Goal: Register for event/course

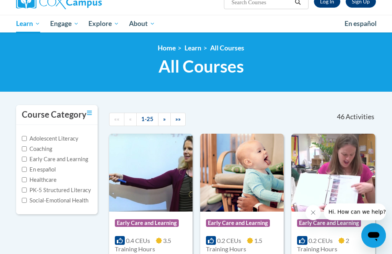
scroll to position [37, 0]
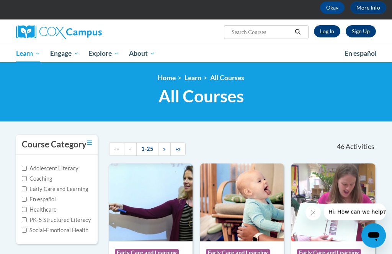
click at [258, 31] on input "Search..." at bounding box center [261, 32] width 61 height 9
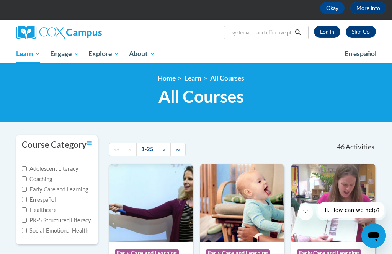
scroll to position [38, 0]
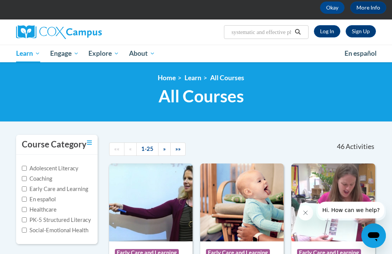
click at [273, 30] on input "systematic and effective phonics" at bounding box center [261, 32] width 61 height 9
click at [286, 34] on input "systematic and effective phonics" at bounding box center [261, 32] width 61 height 9
click at [250, 34] on input "systematic and effective phonics" at bounding box center [261, 32] width 61 height 9
click at [267, 34] on input "systematic and effective phonics" at bounding box center [261, 32] width 61 height 9
type input "systematic and effective phonics instruction"
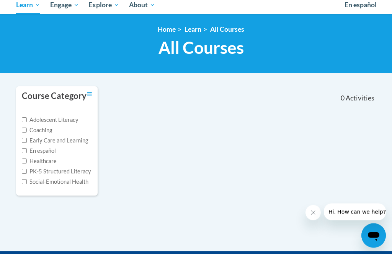
scroll to position [31, 0]
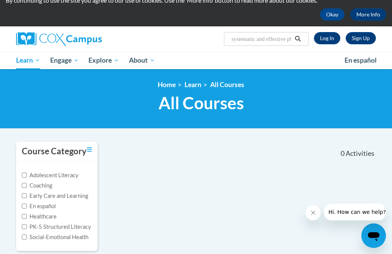
click at [279, 40] on input "systematic and effective phonics instruction" at bounding box center [261, 38] width 61 height 9
type input "systematic and explicit phonics instruction"
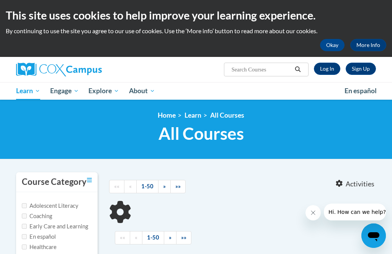
type input "systematic and explicit phonics instruction"
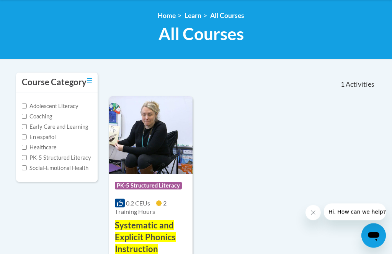
scroll to position [140, 0]
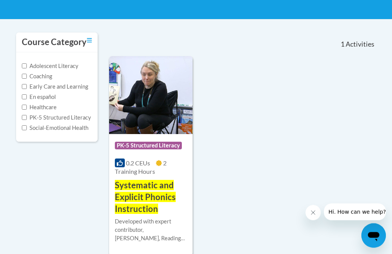
click at [155, 196] on span "Systematic and Explicit Phonics Instruction" at bounding box center [145, 198] width 61 height 34
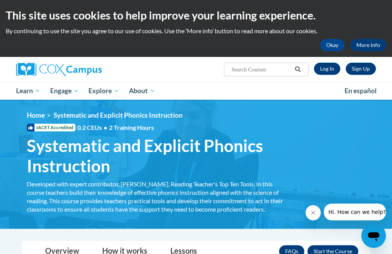
click at [327, 73] on link "Log In" at bounding box center [327, 69] width 26 height 12
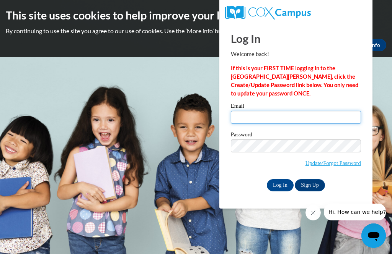
click at [299, 119] on input "Email" at bounding box center [296, 117] width 130 height 13
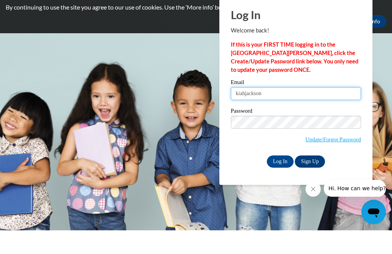
click at [280, 179] on input "Log In" at bounding box center [280, 185] width 27 height 12
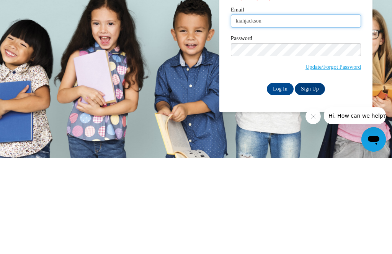
click at [330, 111] on input "kiahjackson" at bounding box center [296, 117] width 130 height 13
type input "k"
type input "mjackson@gccschools.com"
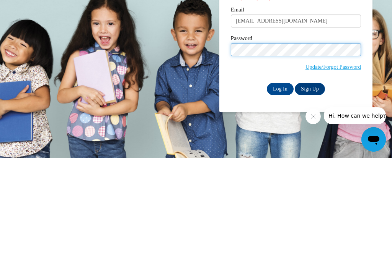
click at [280, 179] on input "Log In" at bounding box center [280, 185] width 27 height 12
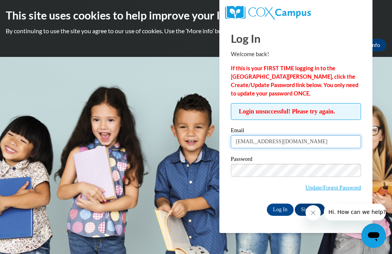
click at [343, 140] on input "[EMAIL_ADDRESS][DOMAIN_NAME]" at bounding box center [296, 141] width 130 height 13
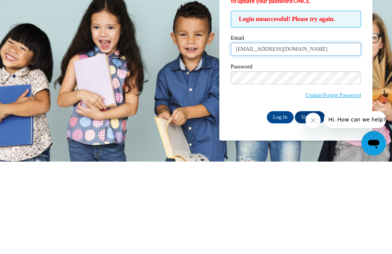
type input "[EMAIL_ADDRESS][DOMAIN_NAME]"
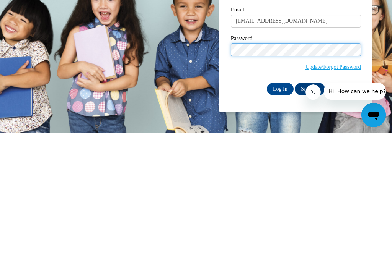
click at [280, 204] on input "Log In" at bounding box center [280, 210] width 27 height 12
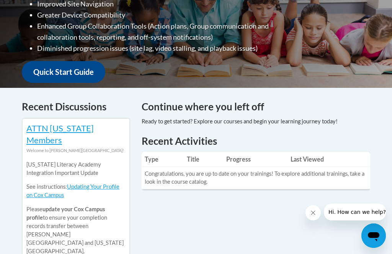
scroll to position [245, 0]
click at [313, 173] on td "Congratulations, you are up to date on your trainings! To explore additional tr…" at bounding box center [256, 179] width 228 height 22
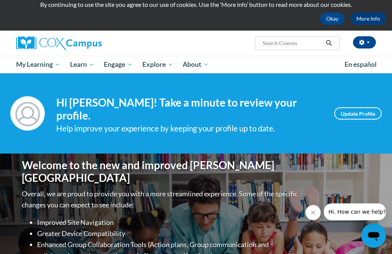
scroll to position [26, 0]
click at [297, 44] on input "Search..." at bounding box center [292, 43] width 61 height 9
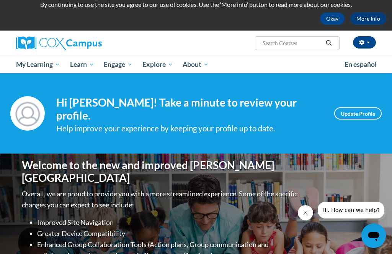
click at [293, 46] on input "Search..." at bounding box center [292, 43] width 61 height 9
type input "systematic and explicit"
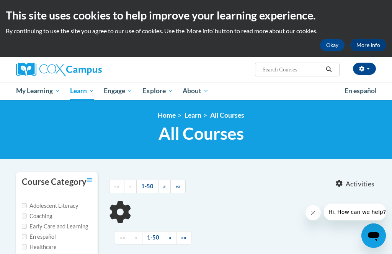
type input "systematic and explicit"
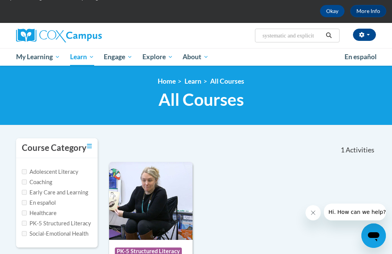
scroll to position [89, 0]
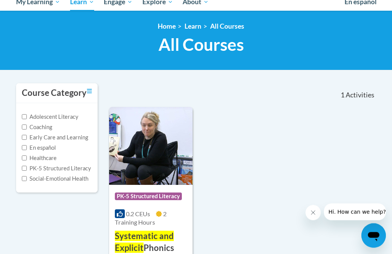
click at [160, 184] on img at bounding box center [150, 147] width 83 height 78
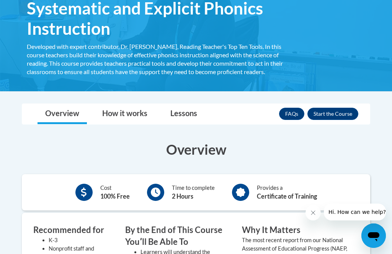
scroll to position [138, 0]
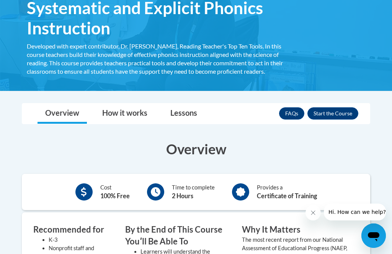
click at [341, 112] on button "Enroll" at bounding box center [332, 114] width 51 height 12
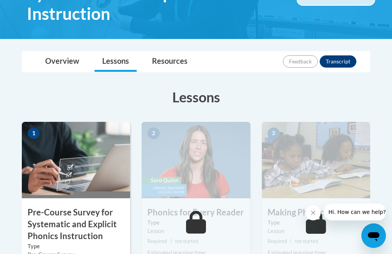
scroll to position [185, 0]
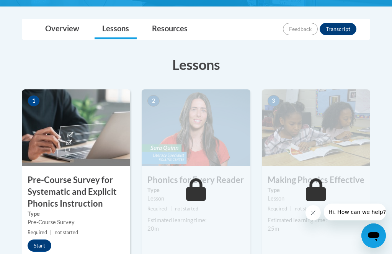
click at [37, 246] on button "Start" at bounding box center [40, 246] width 24 height 12
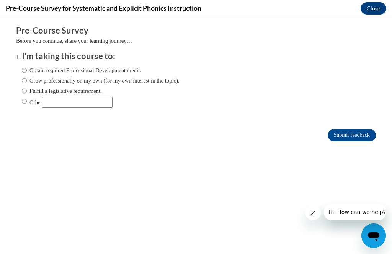
scroll to position [0, 0]
click at [311, 216] on icon "Close message from company" at bounding box center [313, 213] width 6 height 6
click at [25, 79] on input "Grow professionally on my own (for my own interest in the topic)." at bounding box center [24, 81] width 5 height 8
radio input "true"
click at [347, 141] on input "Submit feedback" at bounding box center [352, 135] width 48 height 12
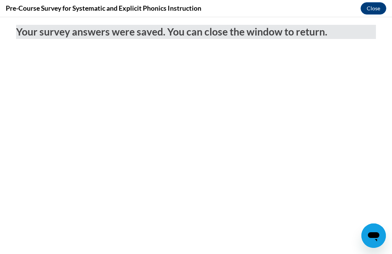
click at [375, 10] on button "Close" at bounding box center [373, 8] width 26 height 12
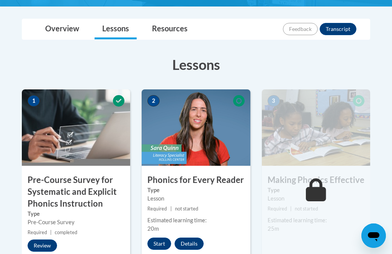
click at [157, 239] on button "Start" at bounding box center [159, 244] width 24 height 12
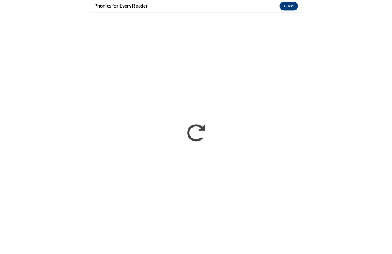
scroll to position [328, 0]
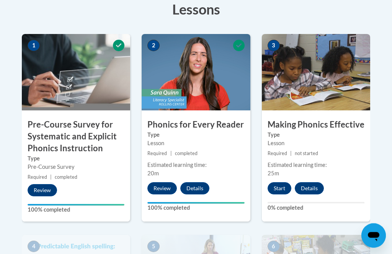
scroll to position [241, 0]
click at [277, 188] on button "Start" at bounding box center [279, 189] width 24 height 12
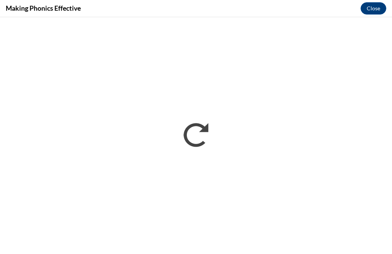
scroll to position [265, 0]
click at [376, 8] on button "Close" at bounding box center [373, 8] width 26 height 12
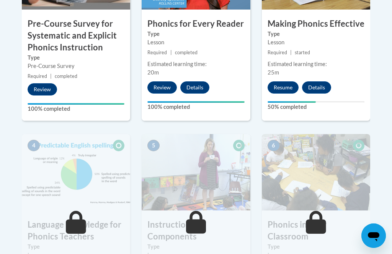
scroll to position [340, 0]
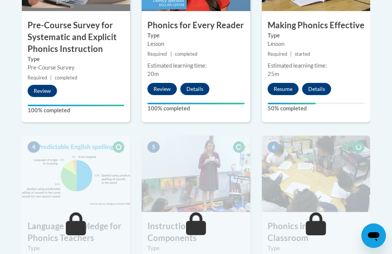
click at [289, 89] on button "Resume" at bounding box center [282, 89] width 31 height 12
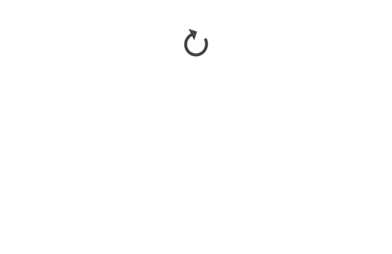
scroll to position [432, 0]
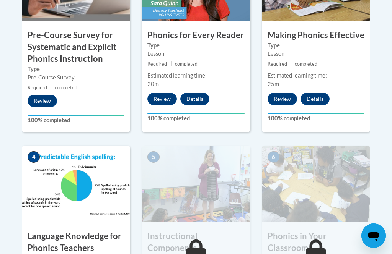
scroll to position [331, 0]
